Goal: Task Accomplishment & Management: Manage account settings

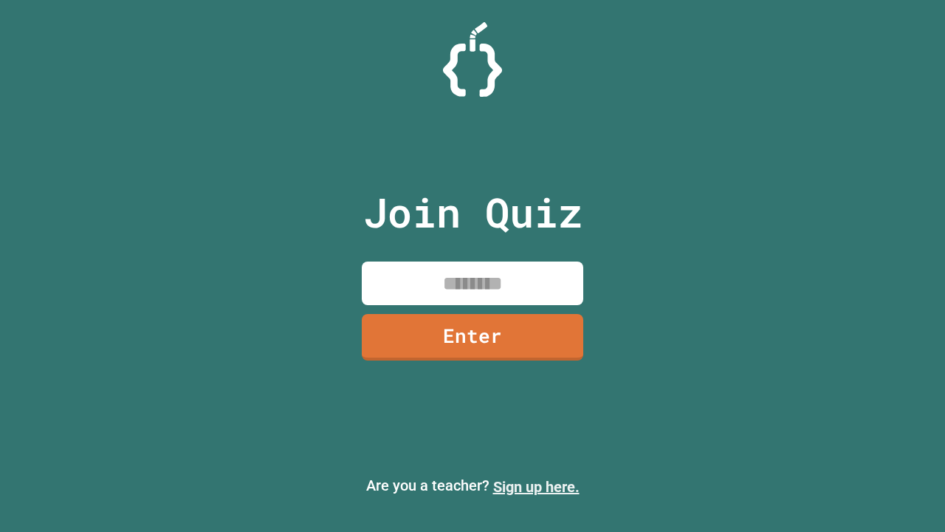
click at [536, 487] on link "Sign up here." at bounding box center [536, 487] width 86 height 18
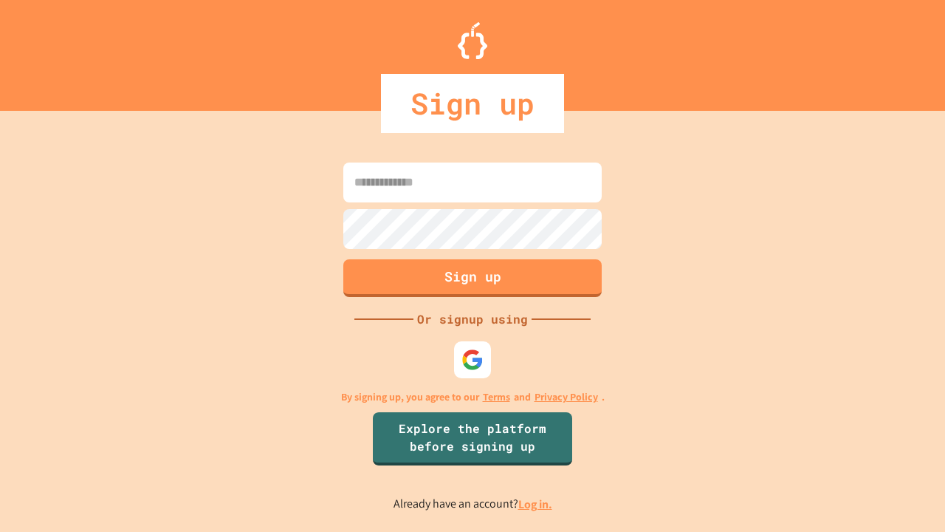
click at [536, 504] on link "Log in." at bounding box center [535, 504] width 34 height 16
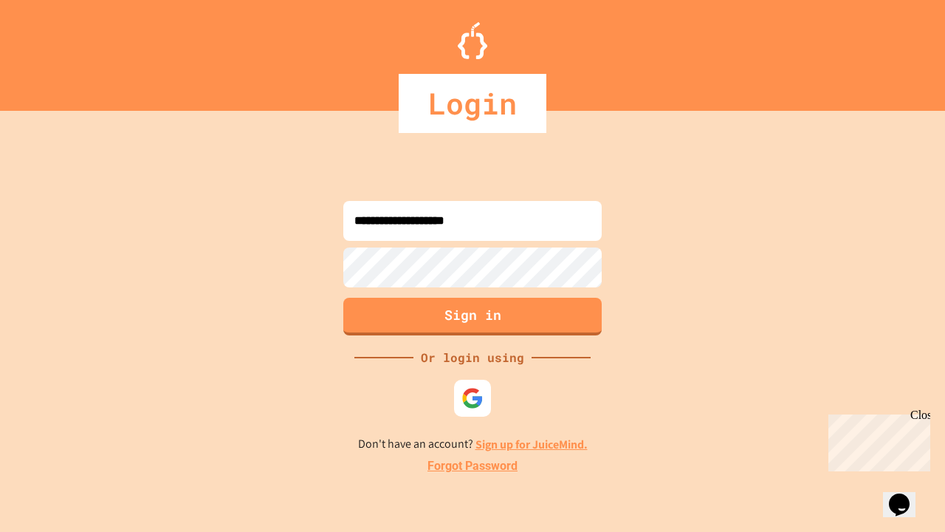
type input "**********"
